Goal: Transaction & Acquisition: Subscribe to service/newsletter

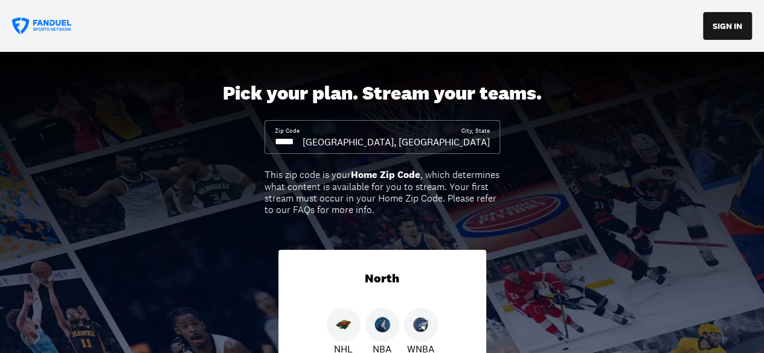
click at [303, 142] on input at bounding box center [289, 141] width 28 height 13
drag, startPoint x: 320, startPoint y: 142, endPoint x: 256, endPoint y: 136, distance: 64.3
click at [256, 136] on div "Pick your plan. Stream your teams. Zip Code City, [GEOGRAPHIC_DATA], [GEOGRAPHI…" at bounding box center [382, 300] width 764 height 497
drag, startPoint x: 306, startPoint y: 143, endPoint x: 252, endPoint y: 146, distance: 53.2
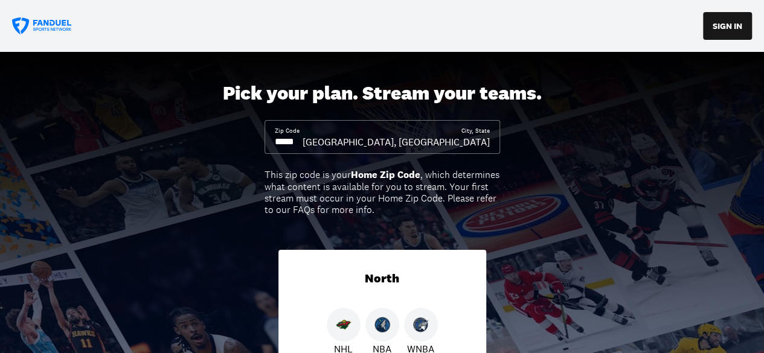
click at [252, 146] on div "Pick your plan. Stream your teams. Zip Code City, [GEOGRAPHIC_DATA], [GEOGRAPHI…" at bounding box center [382, 300] width 764 height 497
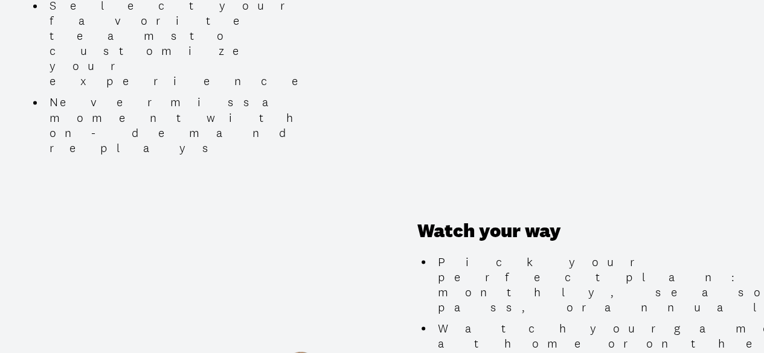
scroll to position [1073, 0]
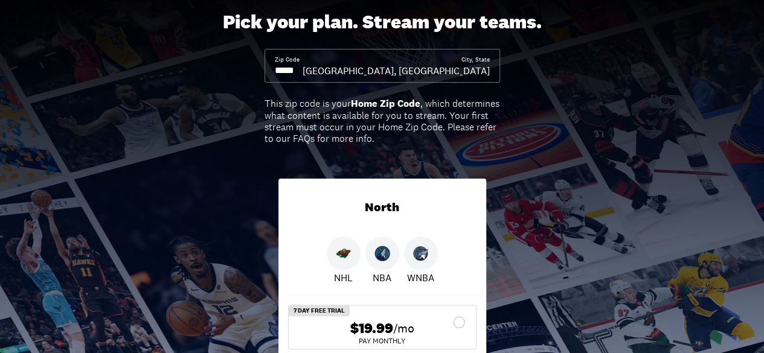
scroll to position [79, 0]
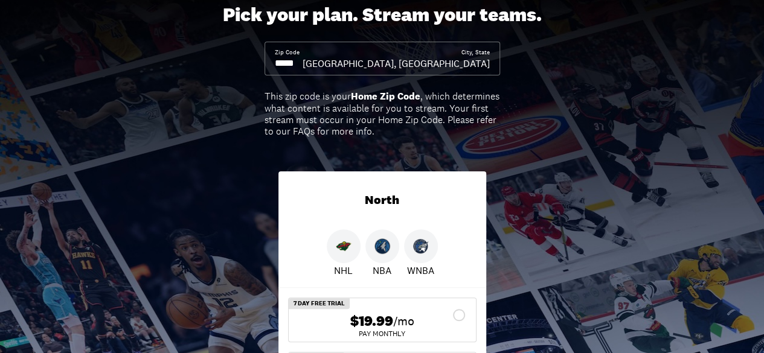
click at [290, 55] on div "Zip Code" at bounding box center [287, 52] width 25 height 8
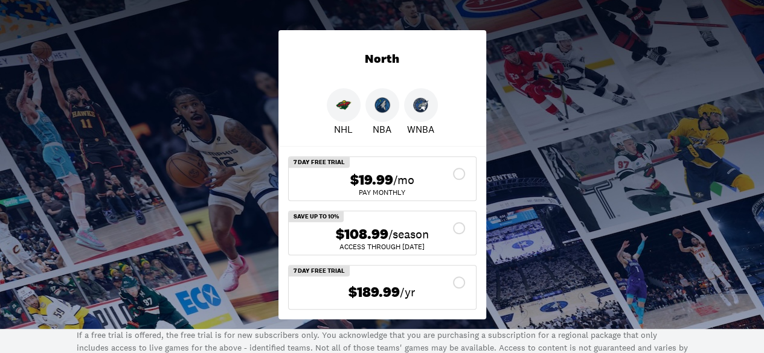
scroll to position [229, 0]
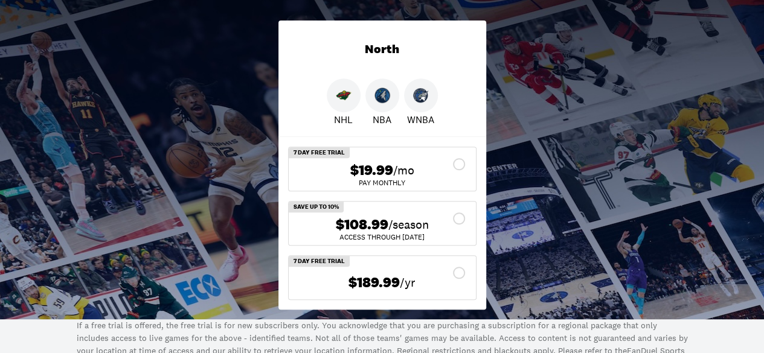
click at [455, 216] on div "$108.99 /season" at bounding box center [382, 225] width 168 height 18
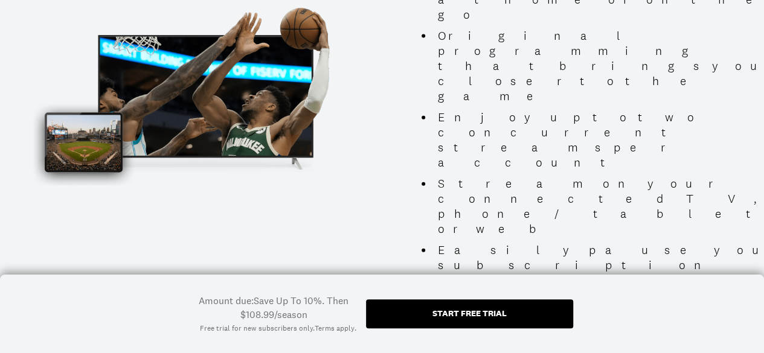
scroll to position [0, 0]
